Goal: Task Accomplishment & Management: Use online tool/utility

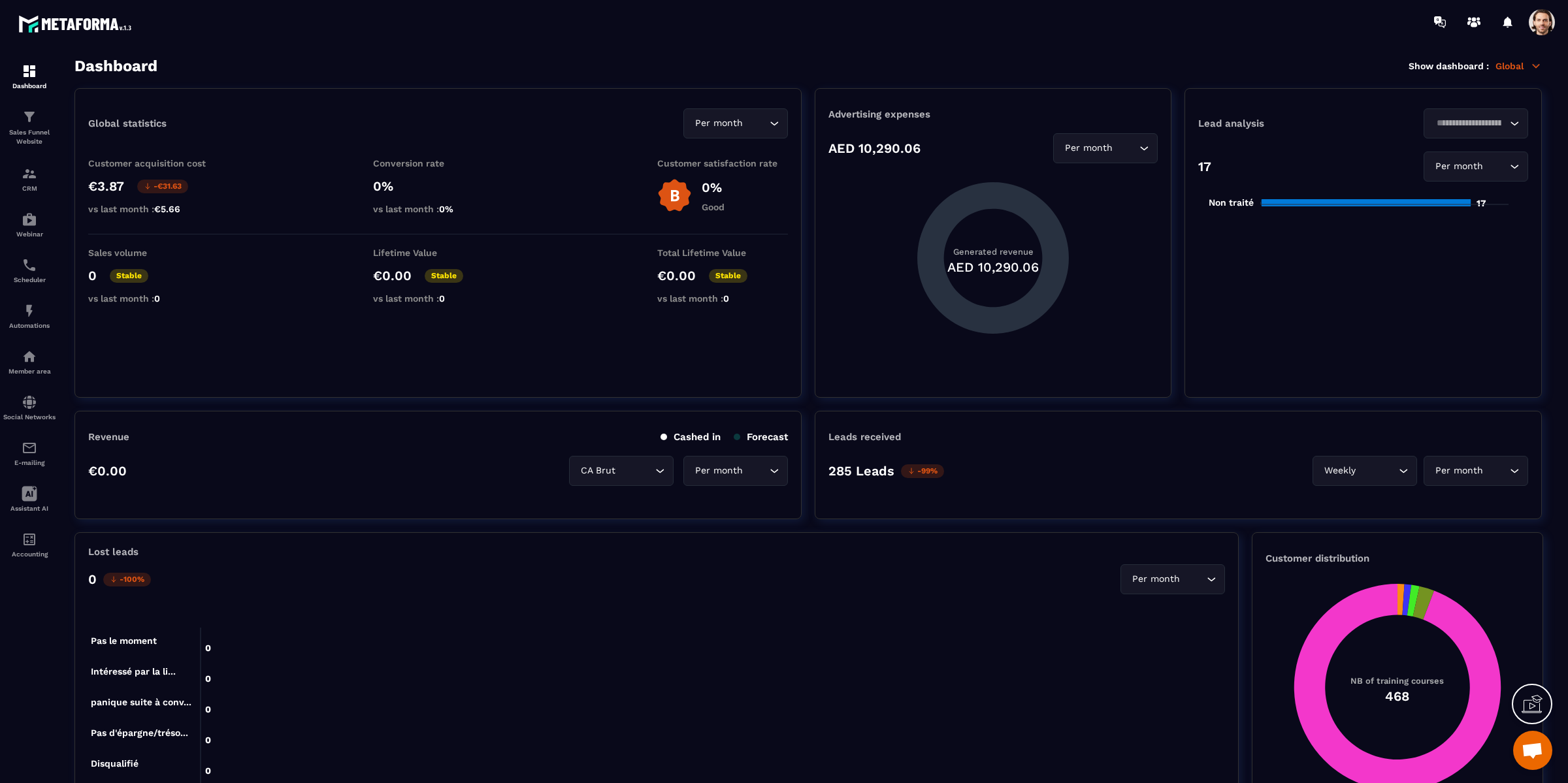
click at [1541, 23] on span at bounding box center [1541, 22] width 26 height 26
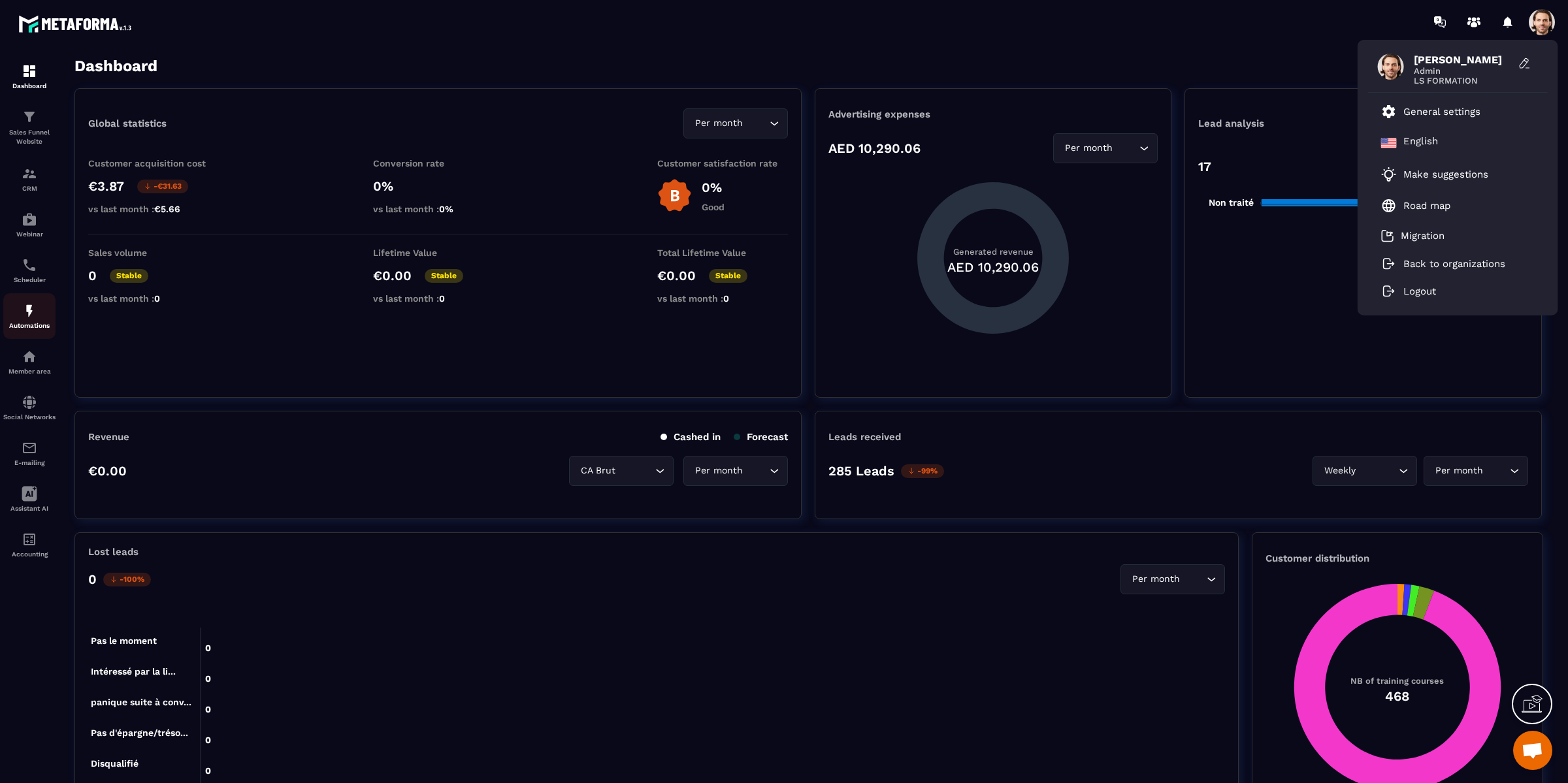
click at [32, 323] on div "Automations" at bounding box center [29, 316] width 52 height 26
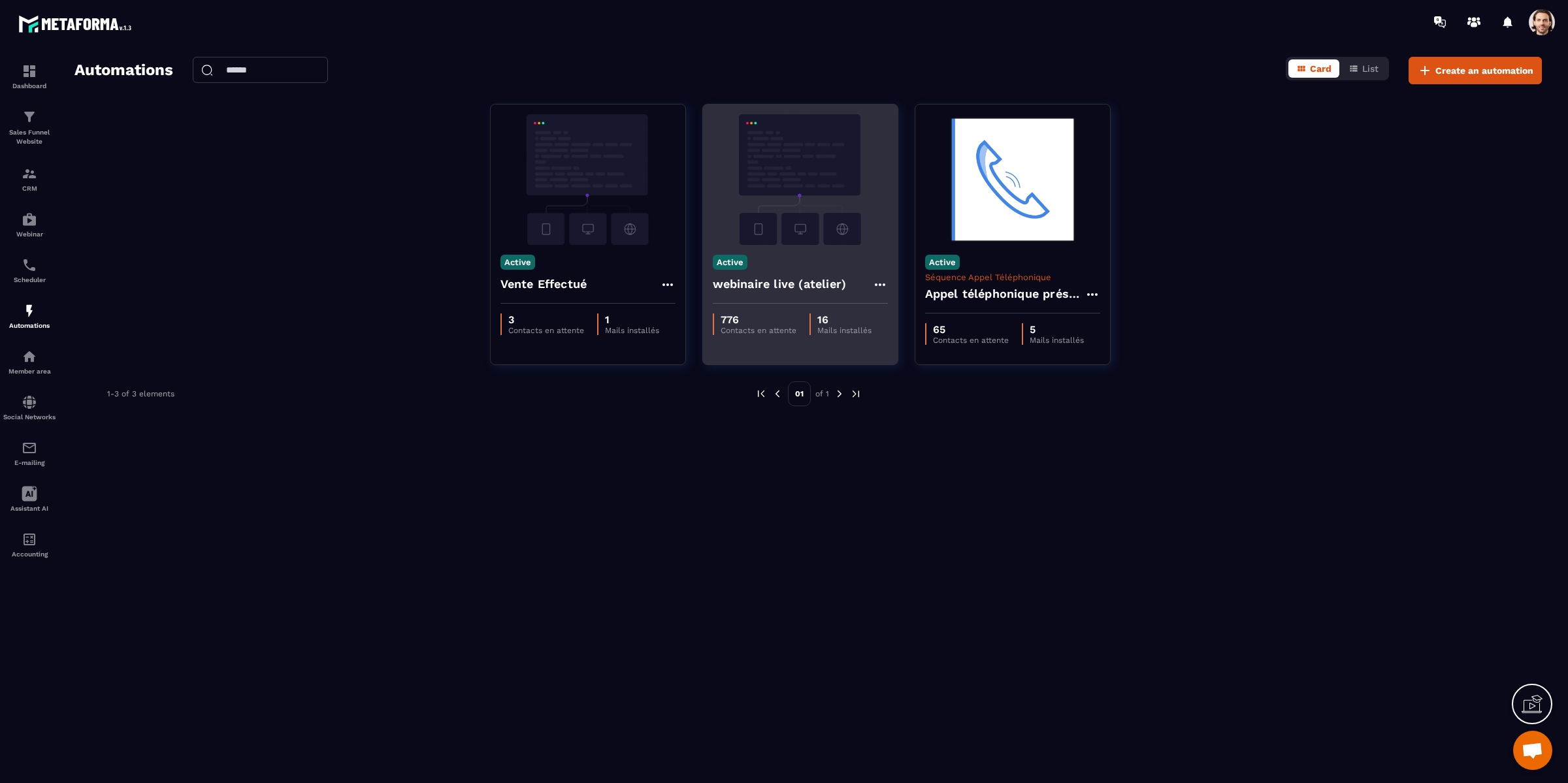
click at [785, 258] on div "Active webinaire live (atelier)" at bounding box center [801, 274] width 195 height 59
click at [788, 194] on img at bounding box center [800, 180] width 175 height 130
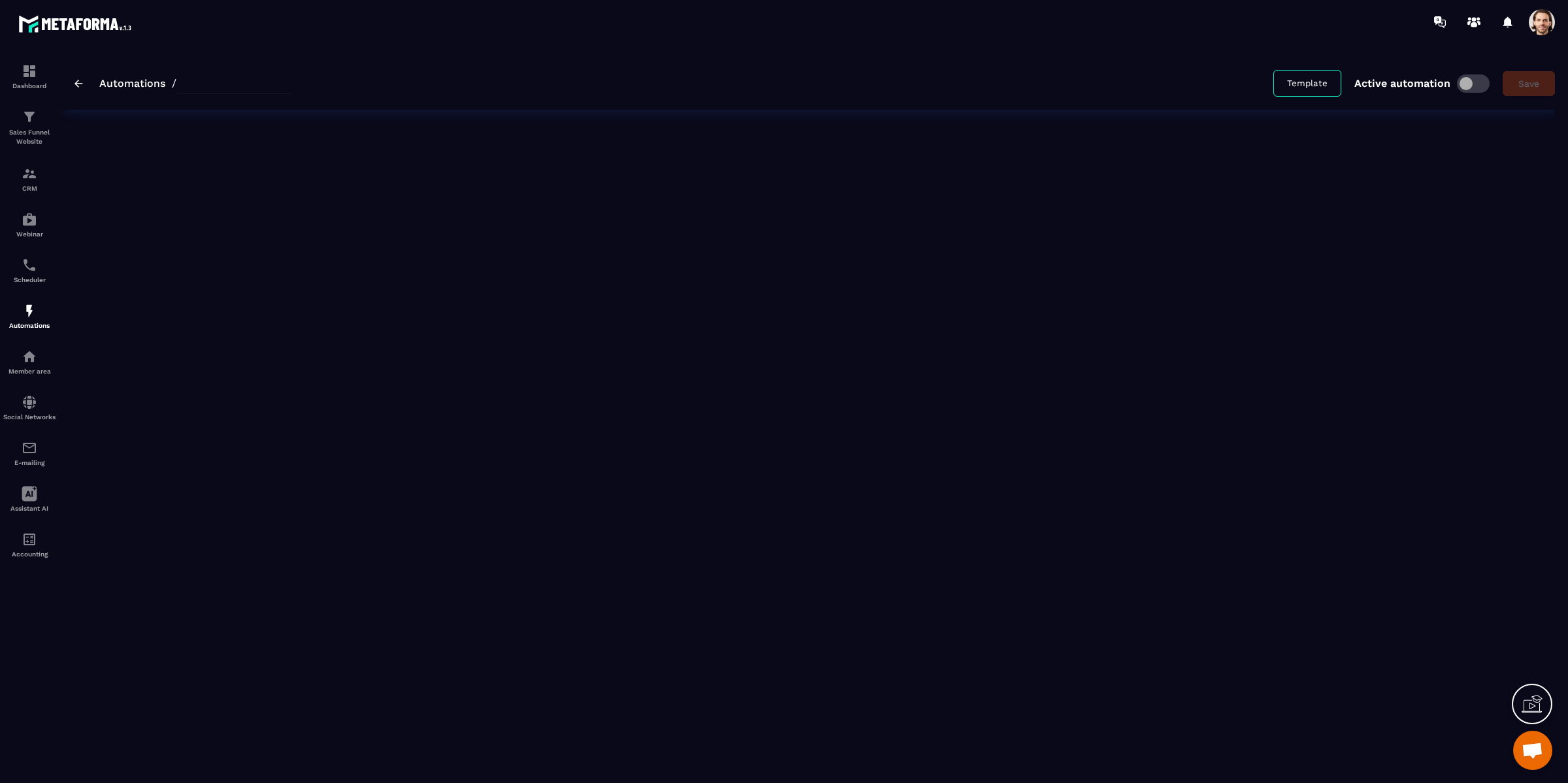
click at [789, 209] on div "Automations / Template Active automation Save" at bounding box center [808, 412] width 1493 height 712
type input "**********"
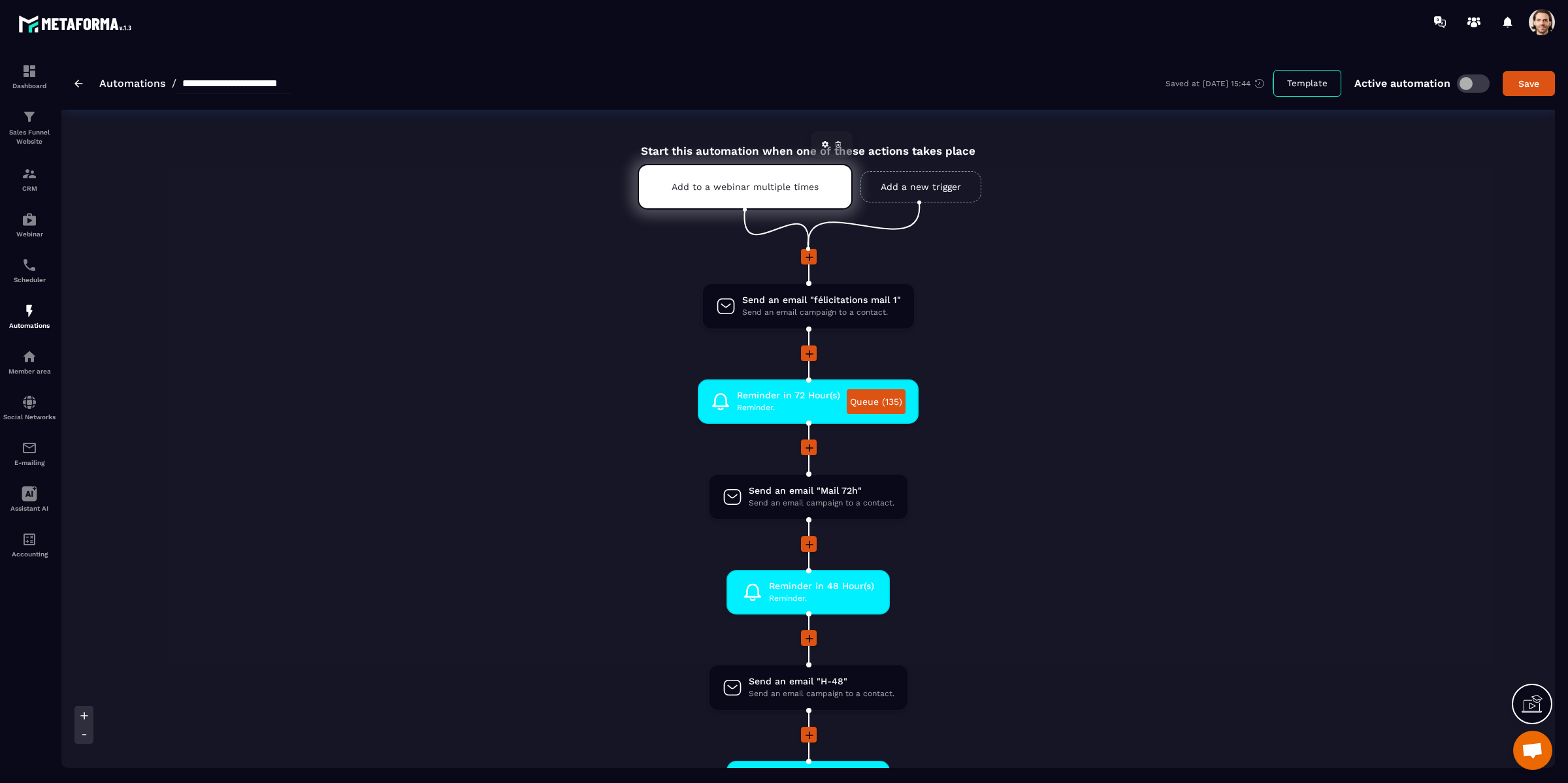
click at [734, 199] on div "Add to a webinar multiple times" at bounding box center [745, 186] width 215 height 46
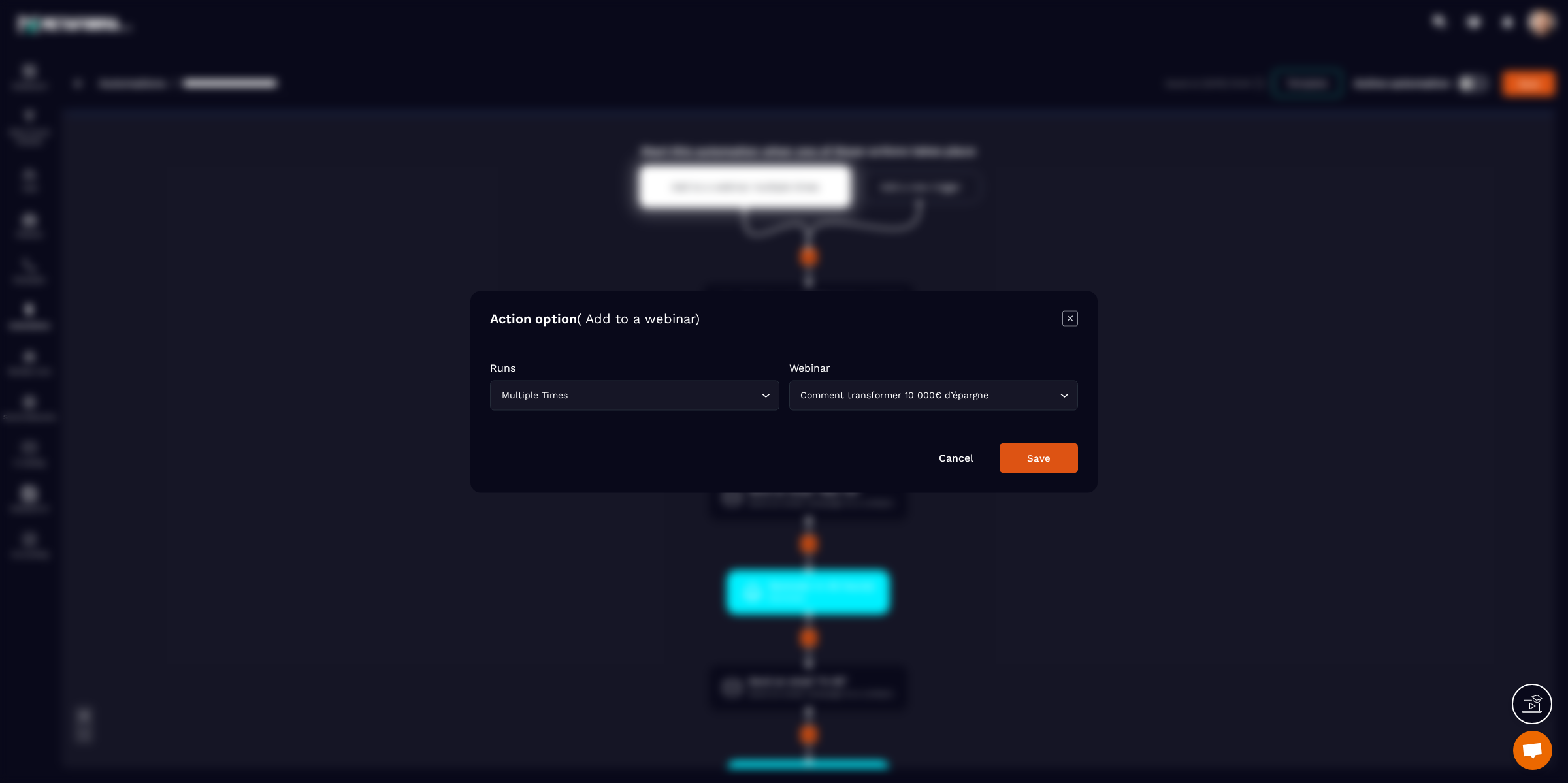
click at [383, 320] on div "Modal window" at bounding box center [784, 392] width 1568 height 783
click at [949, 459] on link "Cancel" at bounding box center [956, 457] width 35 height 12
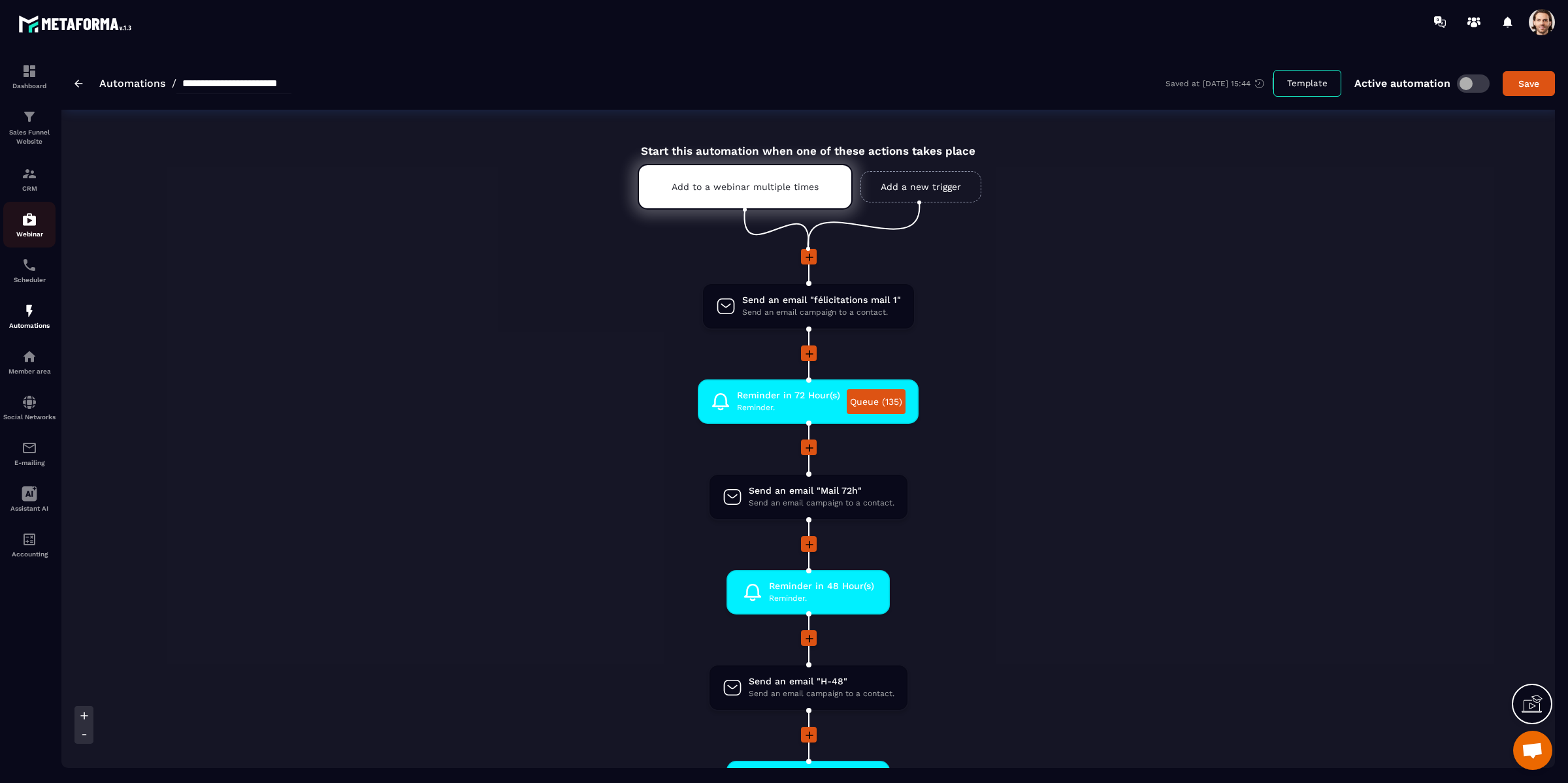
click at [29, 227] on img at bounding box center [29, 219] width 16 height 16
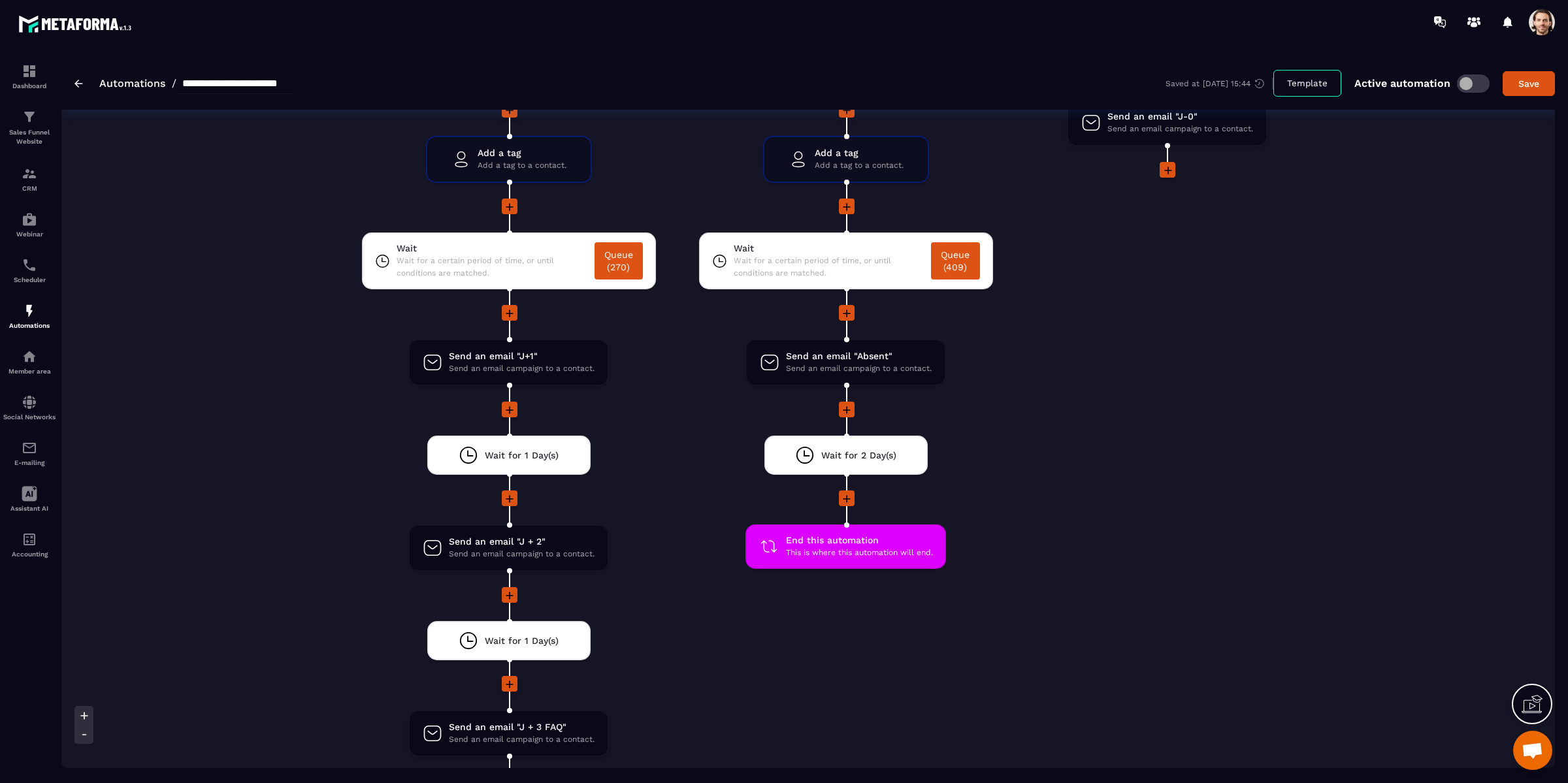
scroll to position [2521, 0]
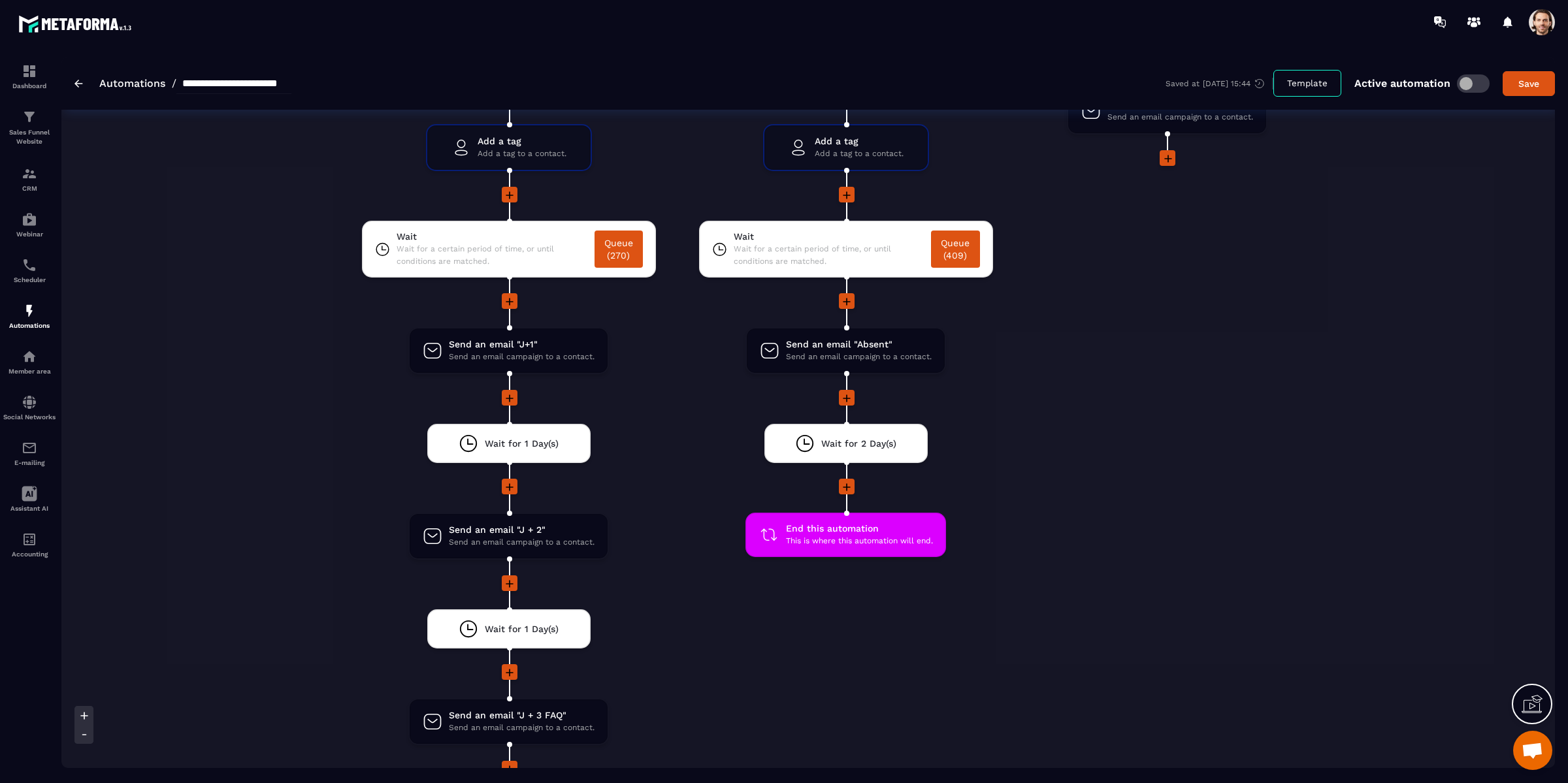
click at [1176, 371] on div "No Go to Go to another action. drag-arrow Send an email "En retard" Send an ema…" at bounding box center [1166, 505] width 262 height 1847
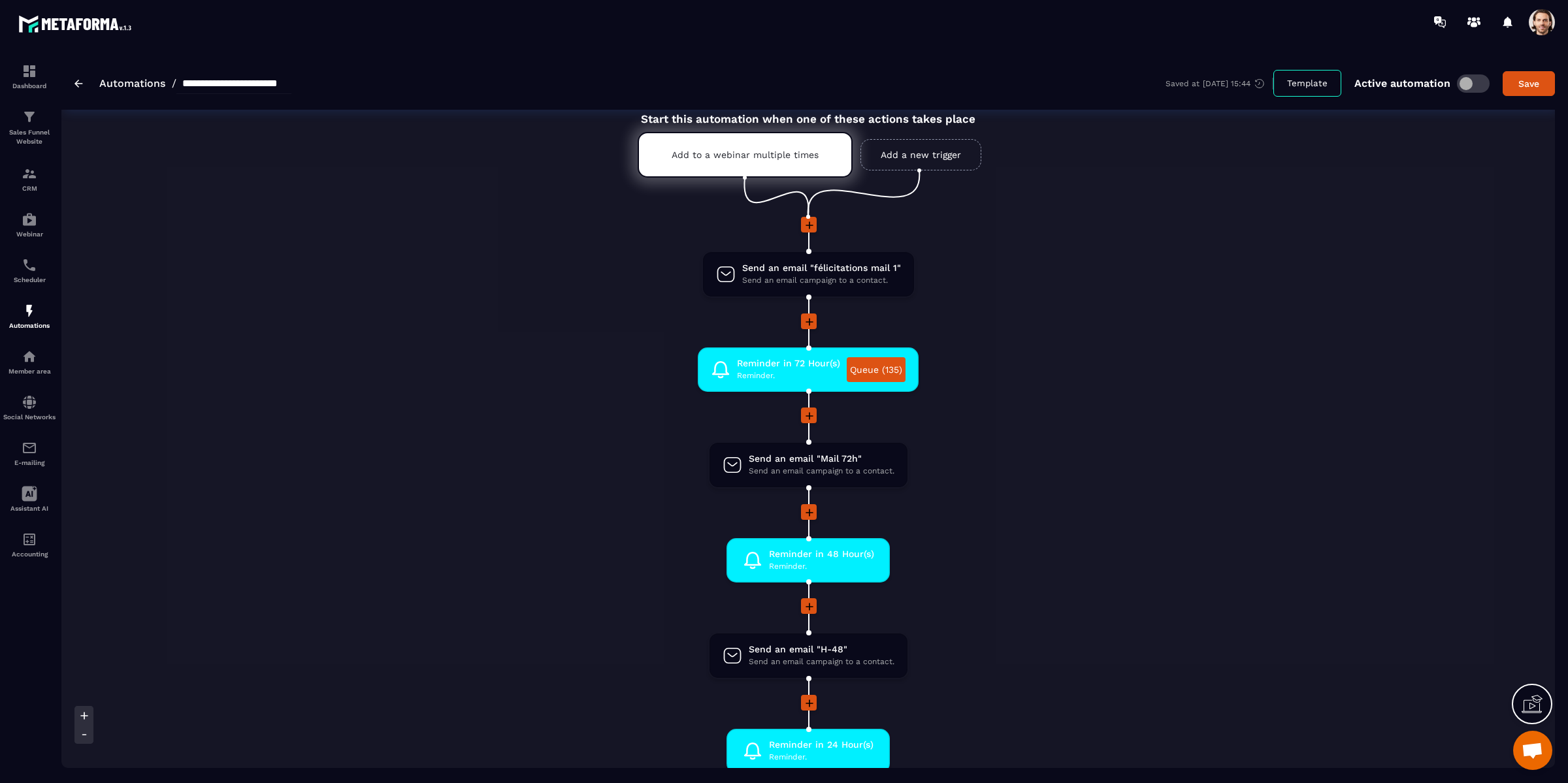
scroll to position [0, 0]
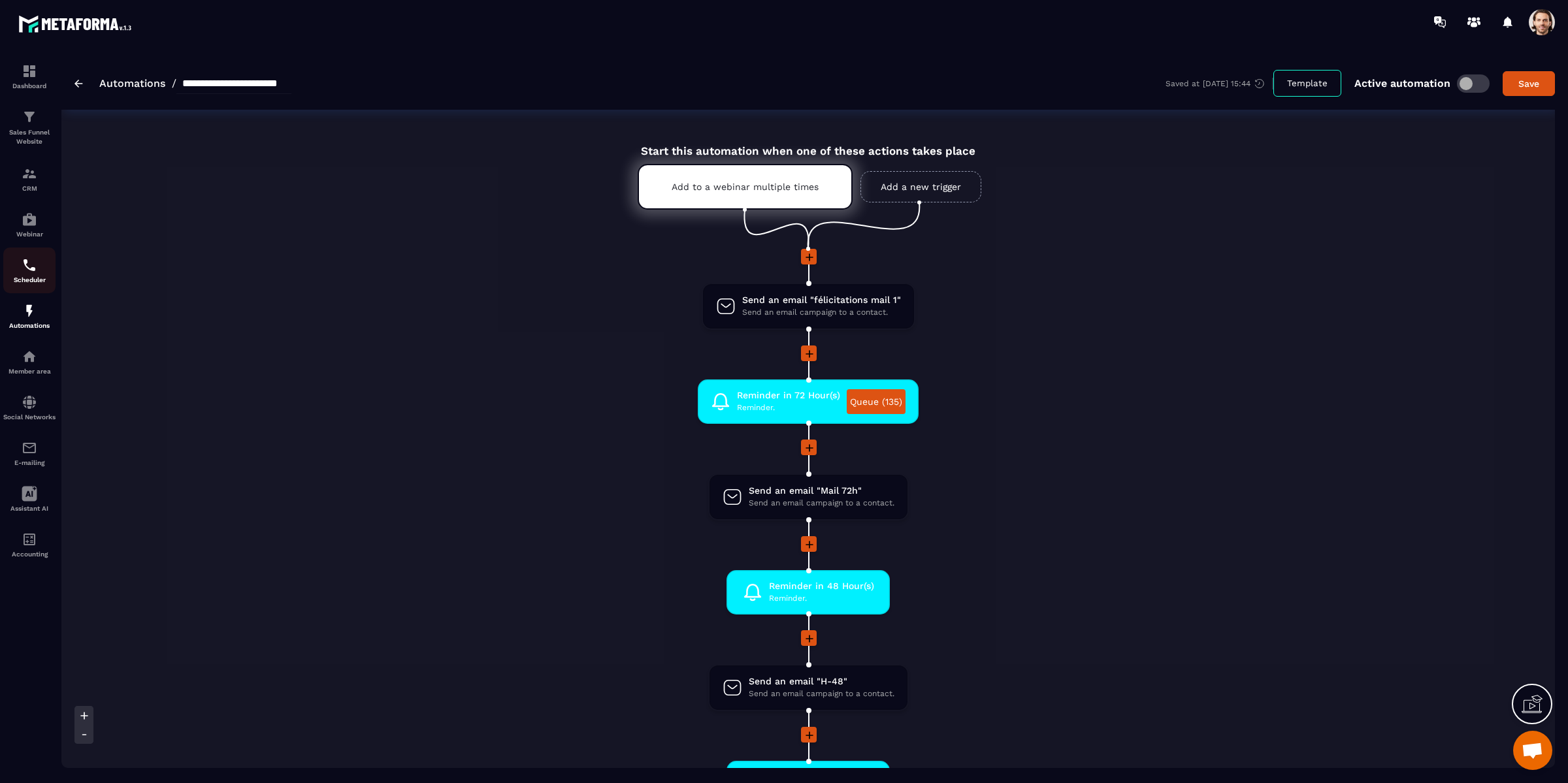
click at [28, 274] on div "Scheduler" at bounding box center [29, 270] width 52 height 26
